Goal: Task Accomplishment & Management: Use online tool/utility

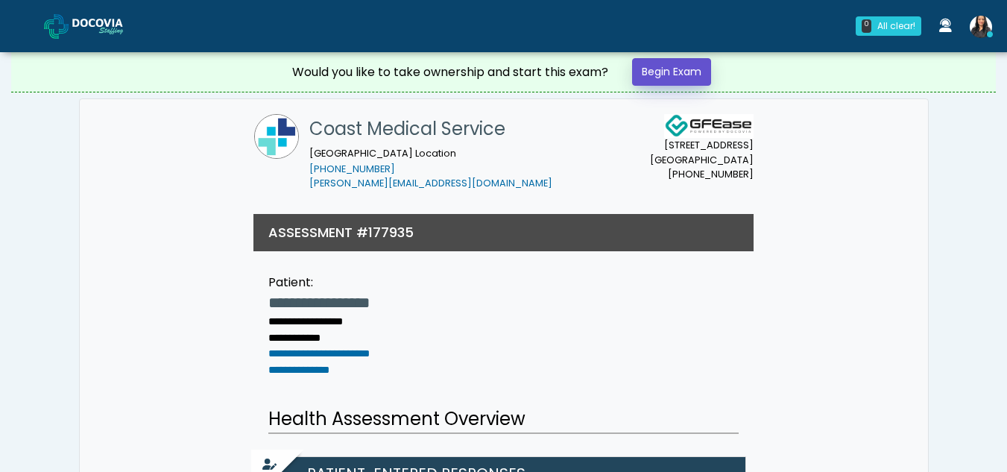
click at [675, 71] on link "Begin Exam" at bounding box center [671, 72] width 79 height 28
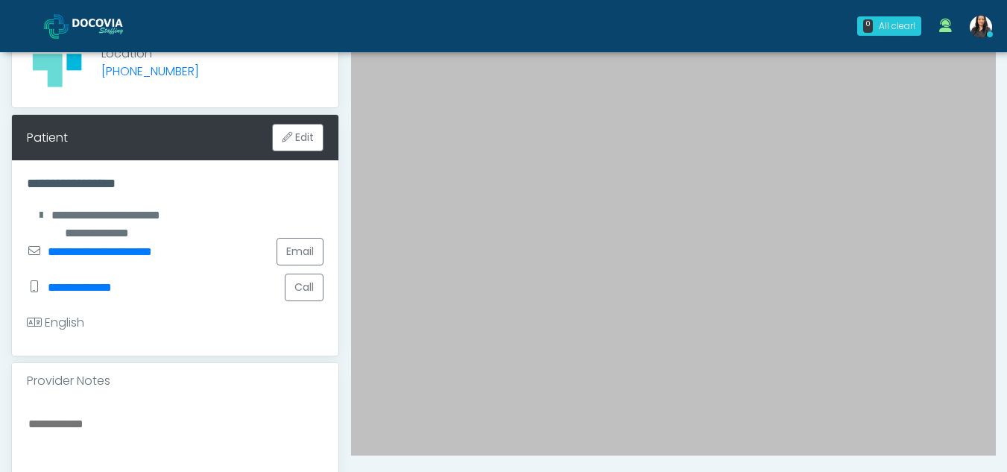
scroll to position [115, 0]
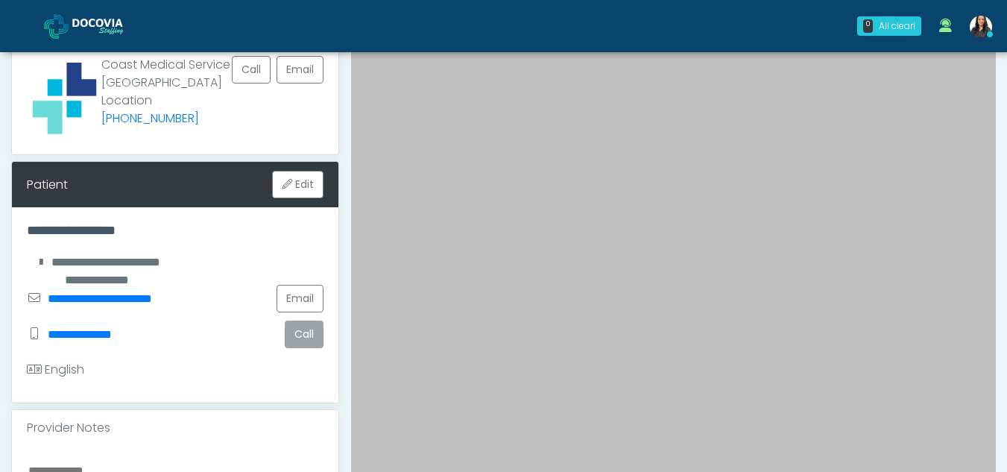
click at [303, 348] on button "Call" at bounding box center [304, 334] width 39 height 28
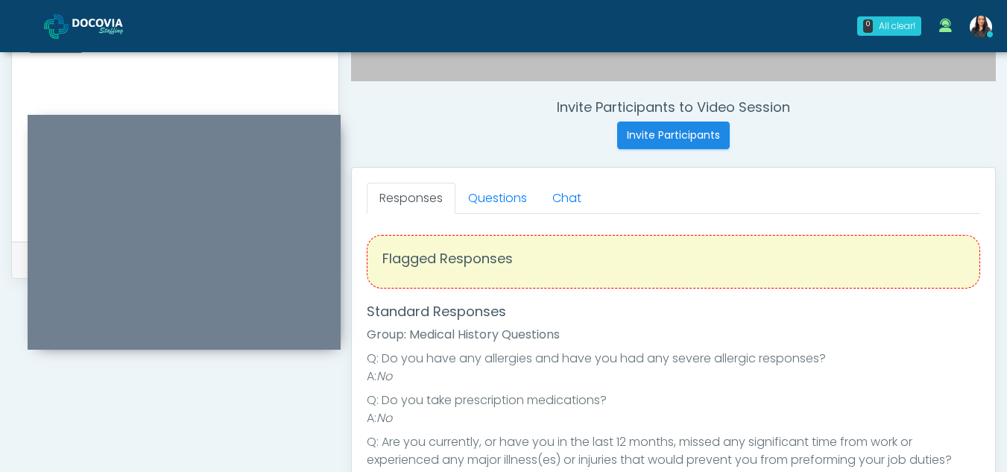
scroll to position [533, 0]
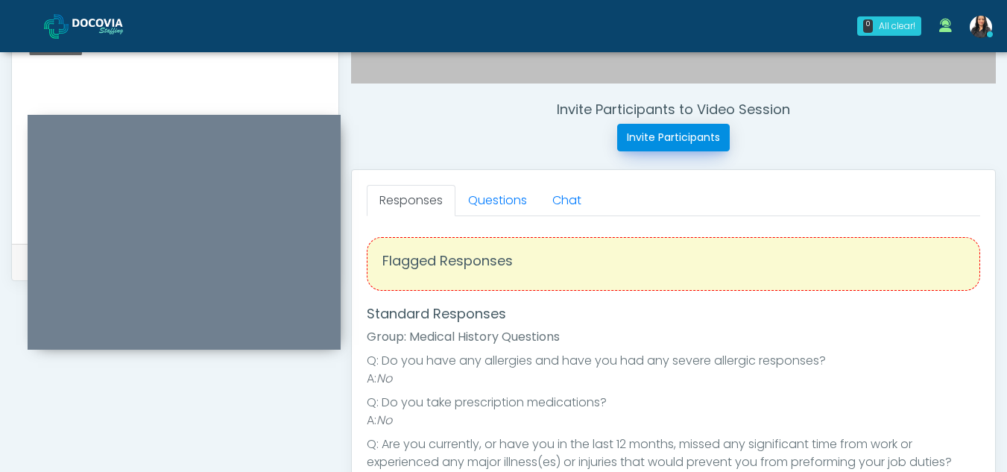
click at [671, 128] on button "Invite Participants" at bounding box center [673, 138] width 112 height 28
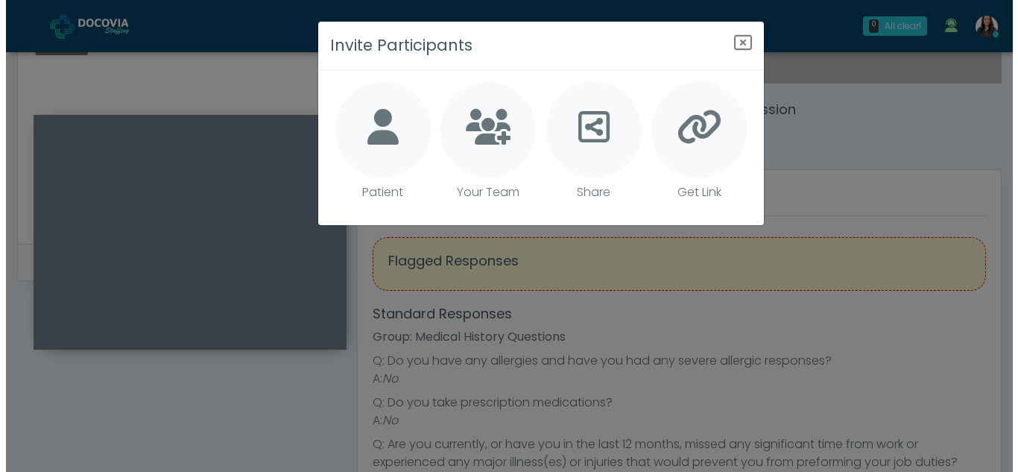
scroll to position [516, 0]
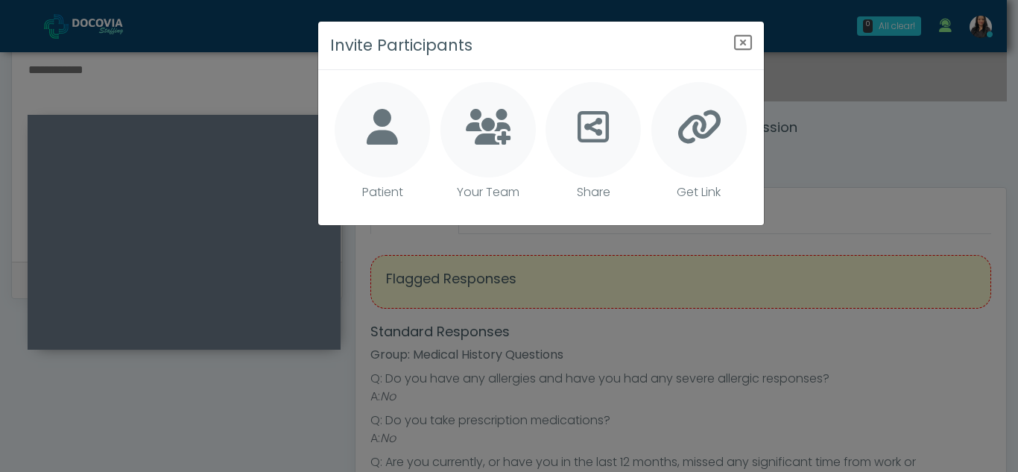
click at [702, 133] on icon at bounding box center [698, 127] width 45 height 36
type textarea "**********"
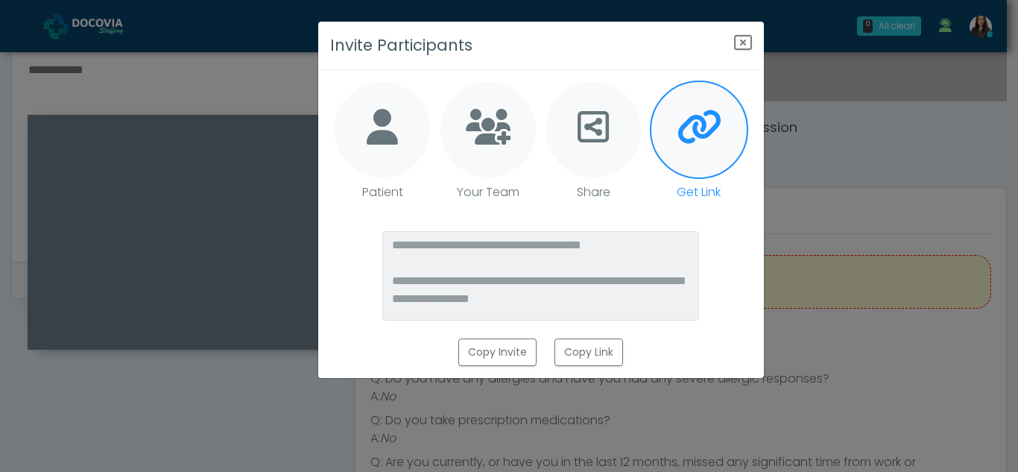
click at [587, 127] on icon at bounding box center [592, 127] width 31 height 36
type textarea "**********"
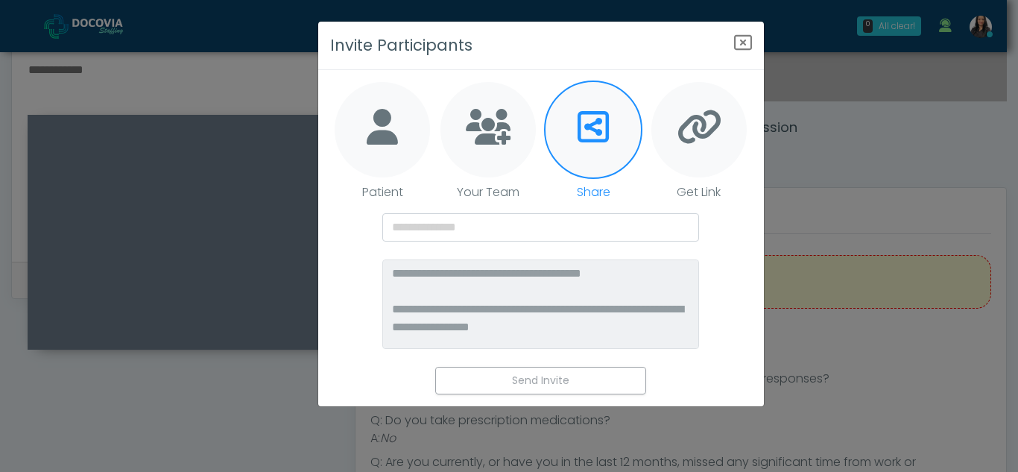
click at [495, 118] on icon at bounding box center [488, 127] width 45 height 36
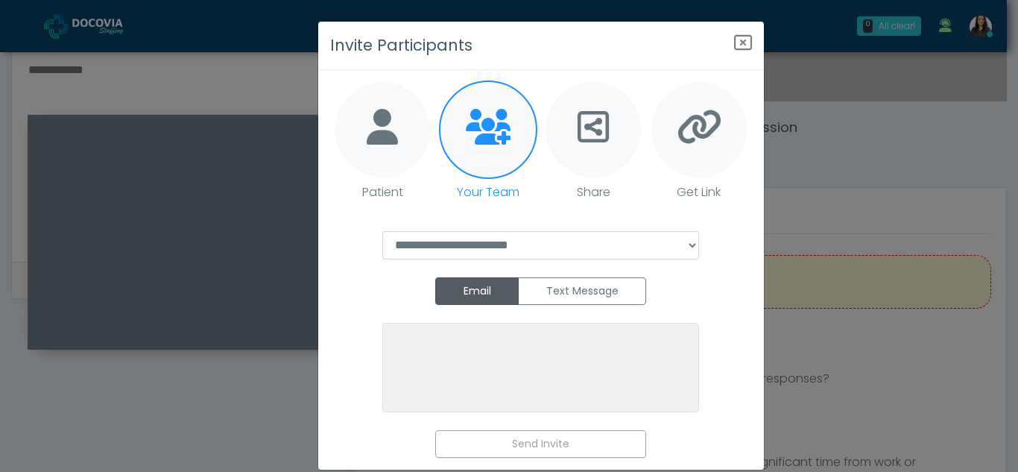
type textarea "**********"
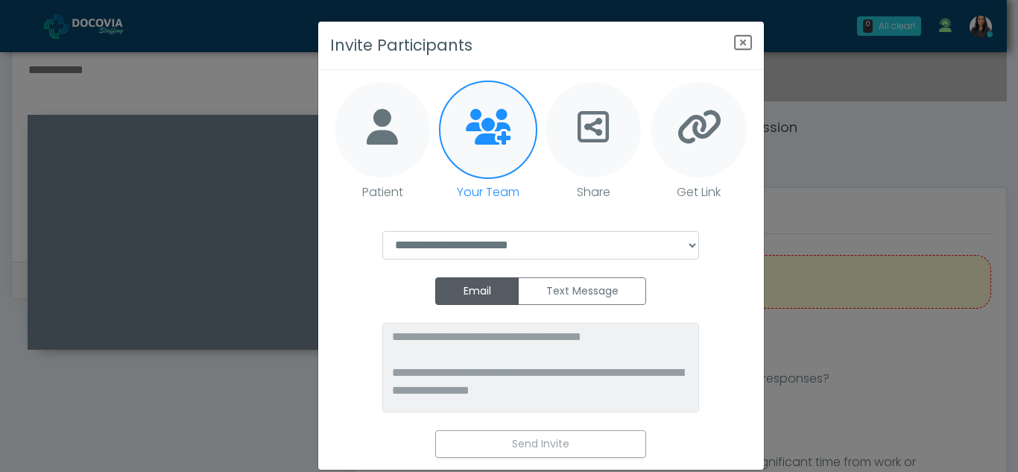
click at [599, 133] on icon at bounding box center [592, 127] width 31 height 36
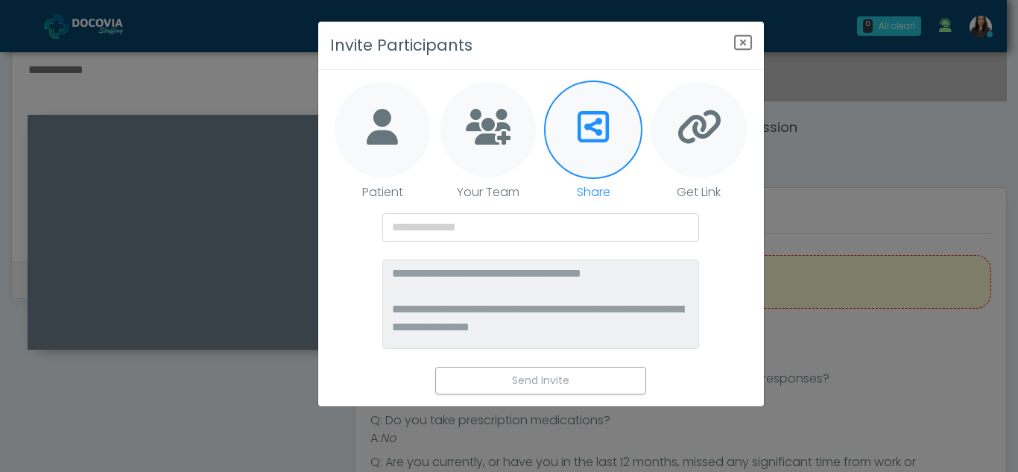
click at [682, 133] on icon at bounding box center [698, 127] width 45 height 36
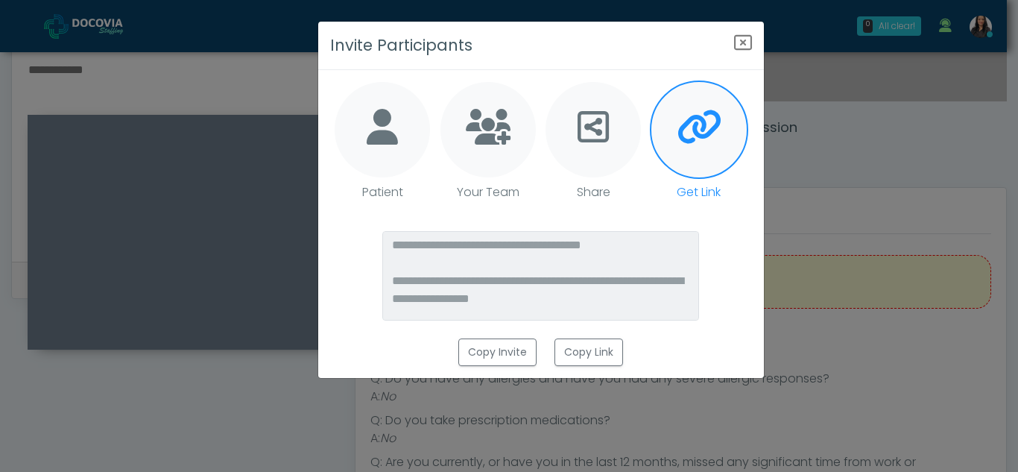
click at [588, 145] on div at bounding box center [592, 129] width 95 height 95
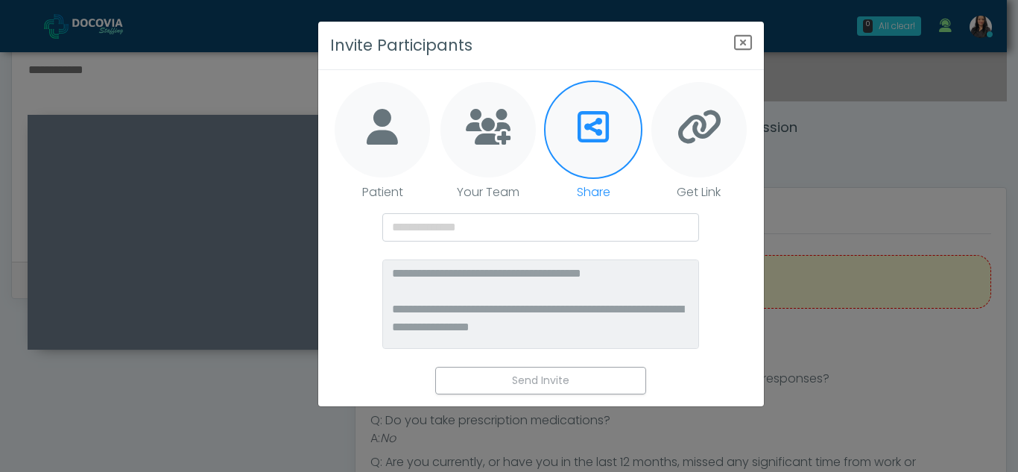
click at [408, 126] on div at bounding box center [382, 129] width 95 height 95
type textarea "**********"
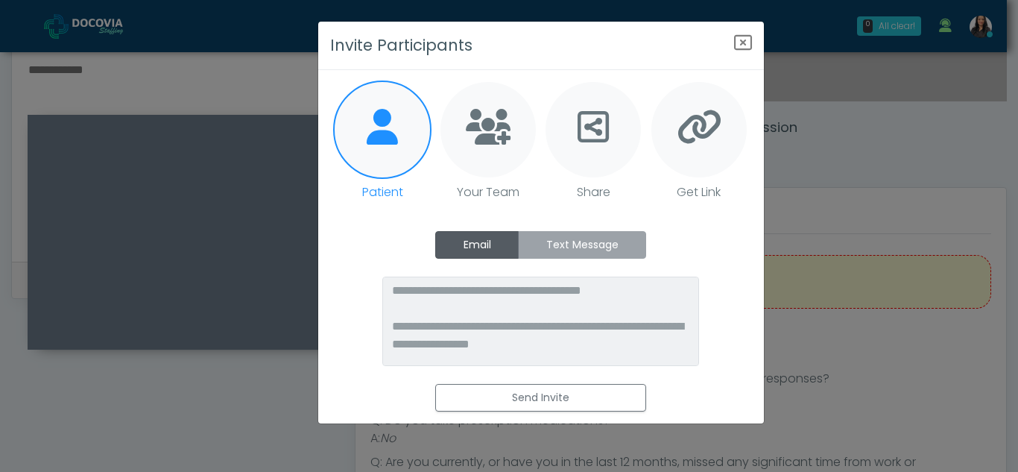
click at [598, 247] on label "Text Message" at bounding box center [582, 245] width 128 height 28
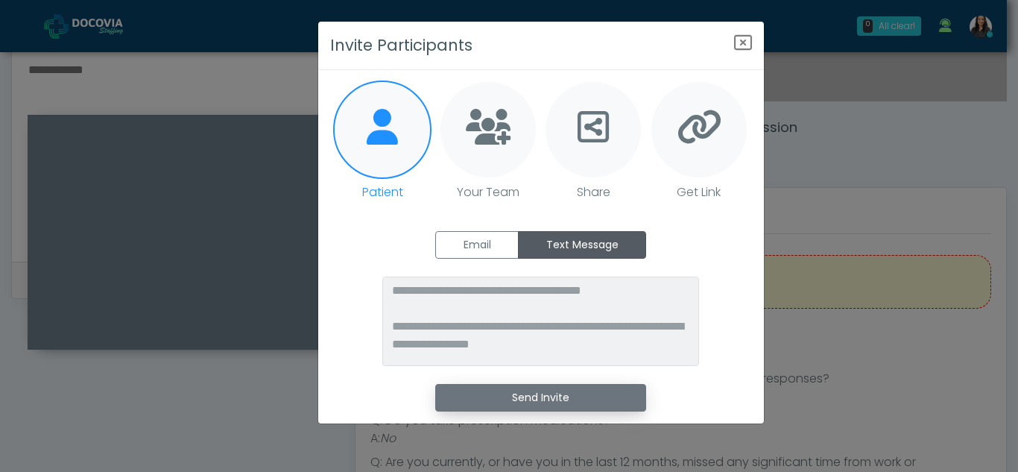
click at [543, 399] on button "Send Invite" at bounding box center [540, 398] width 211 height 28
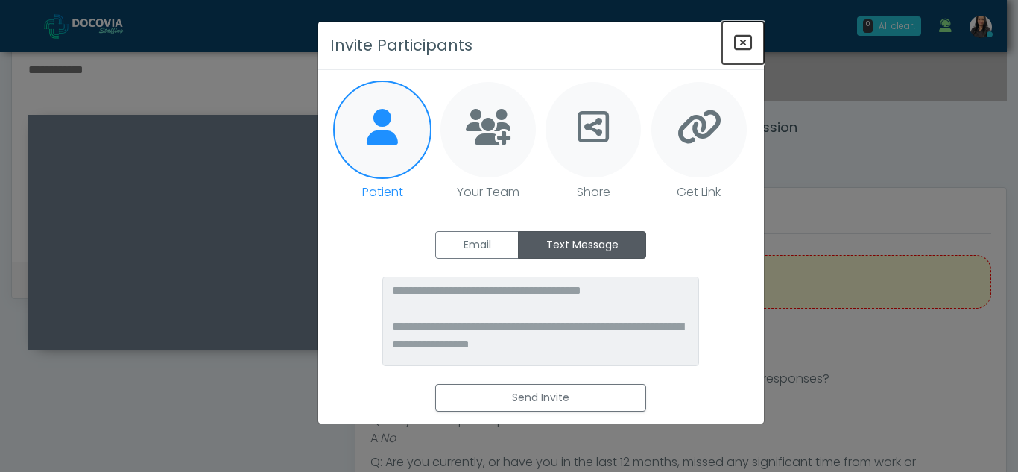
click at [751, 49] on icon "Close" at bounding box center [743, 43] width 18 height 18
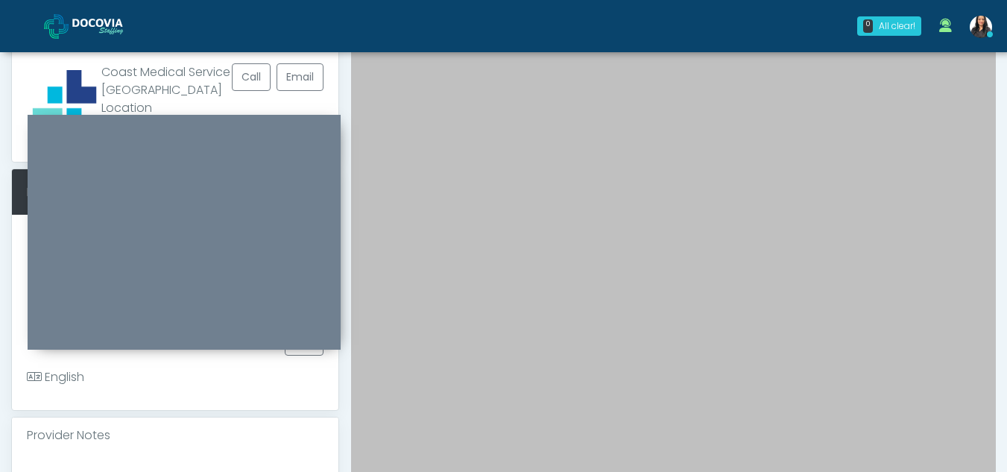
scroll to position [0, 0]
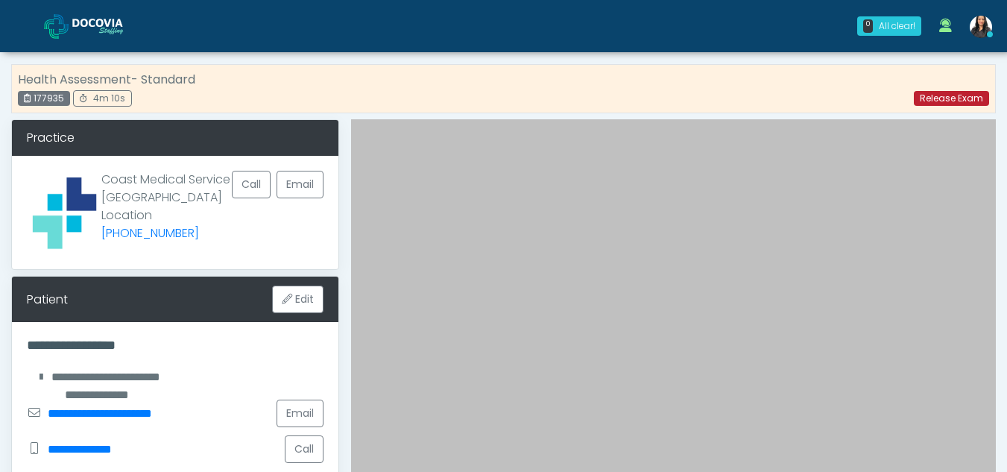
click at [939, 101] on link "Release Exam" at bounding box center [950, 98] width 75 height 15
